Goal: Find contact information: Obtain details needed to contact an individual or organization

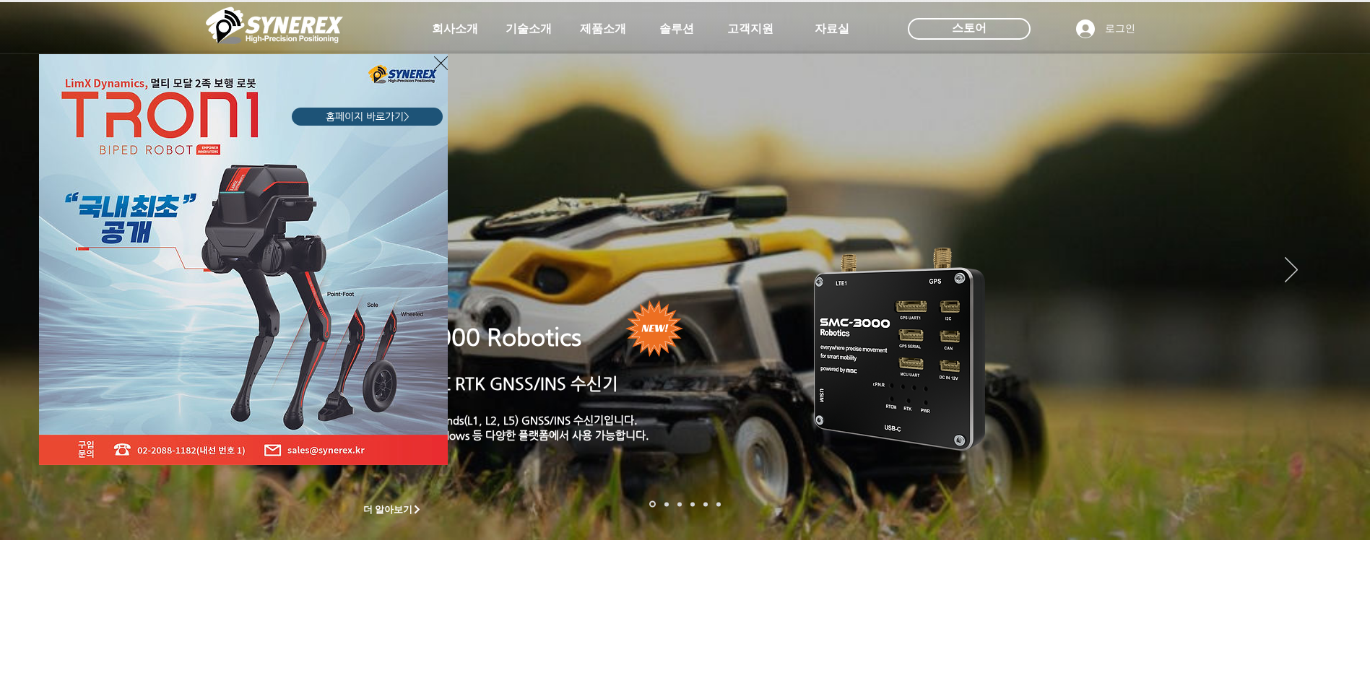
click at [439, 60] on icon "사이트로 돌아가기" at bounding box center [441, 63] width 14 height 18
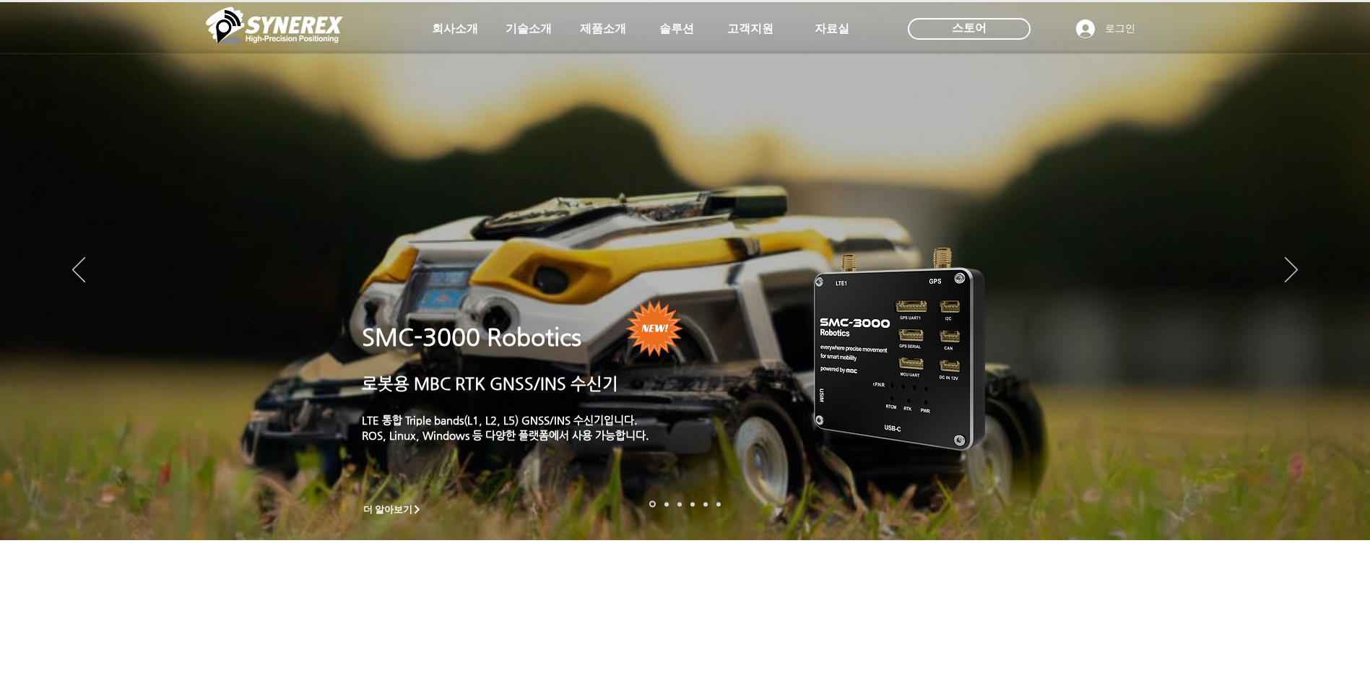
scroll to position [1377, 0]
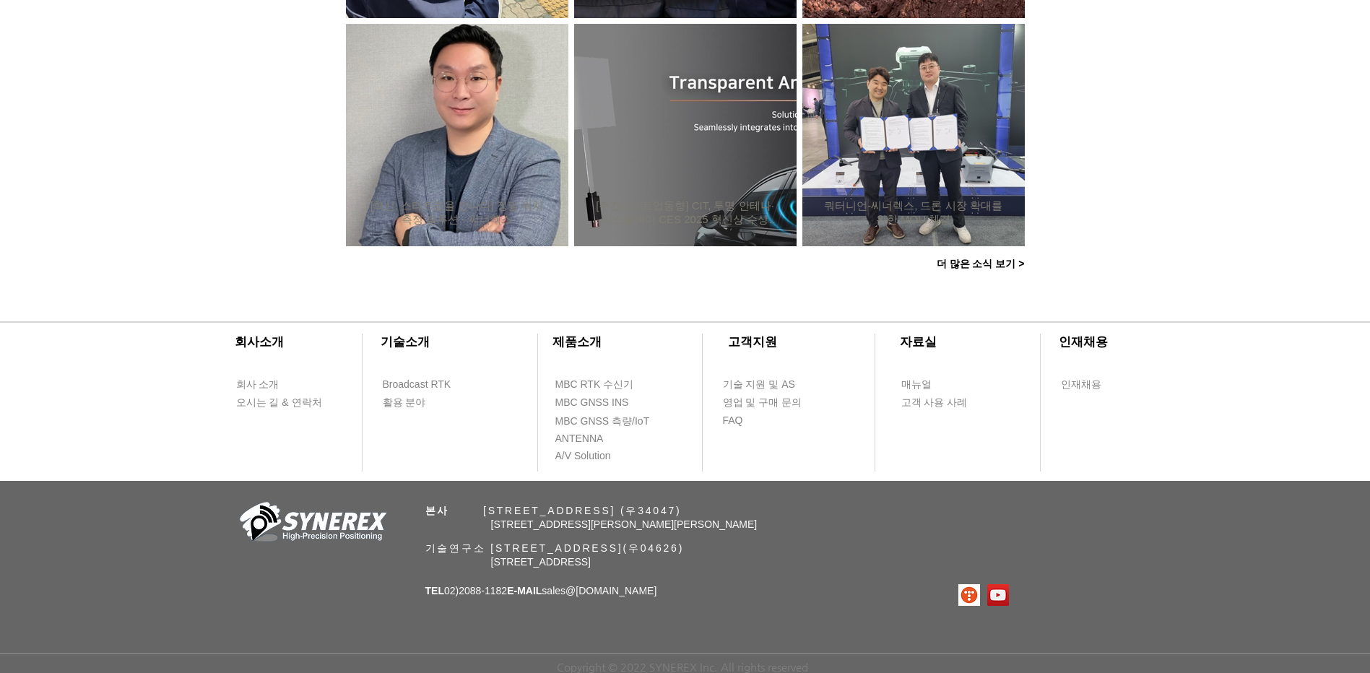
drag, startPoint x: 422, startPoint y: 548, endPoint x: 822, endPoint y: 602, distance: 402.9
click at [822, 602] on div "​회사소개 ​기술소개 회사 소개 Broadcast RTK 오시는 길 & 연락처 활용 분야 ​제품소개 ​고객지원 ​자료실 ​인재채용 MBC RT…" at bounding box center [685, 485] width 1370 height 378
drag, startPoint x: 822, startPoint y: 602, endPoint x: 753, endPoint y: 602, distance: 69.3
click at [759, 599] on div "​회사소개 ​기술소개 회사 소개 Broadcast RTK 오시는 길 & 연락처 활용 분야 ​제품소개 ​고객지원 ​자료실 ​인재채용 MBC RT…" at bounding box center [685, 485] width 1370 height 378
click at [538, 556] on span "[STREET_ADDRESS]" at bounding box center [541, 562] width 100 height 12
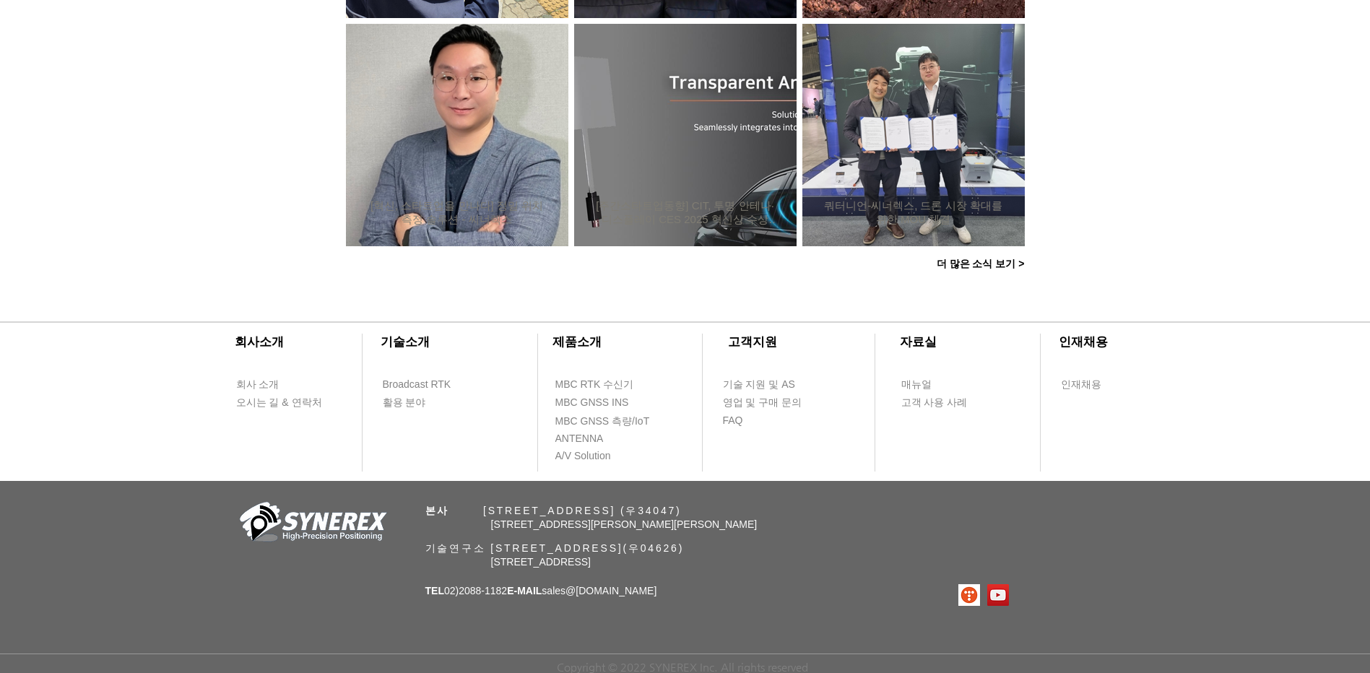
click at [537, 558] on span "[STREET_ADDRESS]" at bounding box center [541, 562] width 100 height 12
click at [488, 549] on span "기술연구소 [STREET_ADDRESS](우04626)" at bounding box center [554, 548] width 259 height 12
drag, startPoint x: 493, startPoint y: 545, endPoint x: 742, endPoint y: 547, distance: 248.4
click at [685, 547] on span "기술연구소 [STREET_ADDRESS](우04626)" at bounding box center [554, 548] width 259 height 12
copy span "[STREET_ADDRESS]"
